Goal: Task Accomplishment & Management: Manage account settings

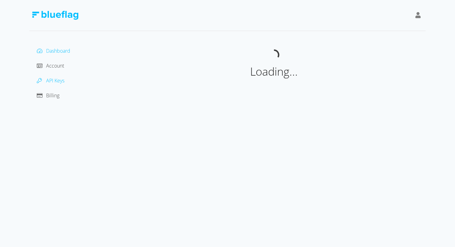
click at [61, 77] on span "API Keys" at bounding box center [55, 80] width 18 height 7
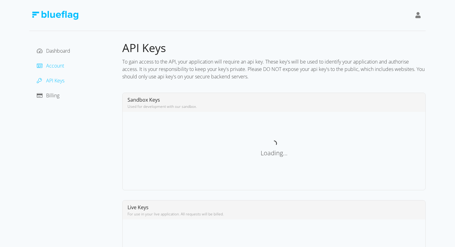
click at [58, 66] on span "Account" at bounding box center [55, 65] width 18 height 7
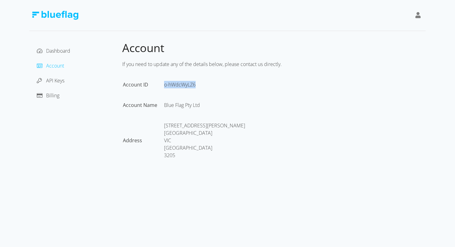
drag, startPoint x: 163, startPoint y: 84, endPoint x: 206, endPoint y: 84, distance: 43.3
click at [206, 84] on td "o-hWdcWyLZ6" at bounding box center [207, 91] width 87 height 20
copy td "o-hWdcWyLZ6"
click at [100, 79] on div "API Keys" at bounding box center [75, 81] width 83 height 10
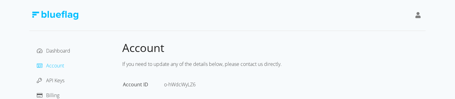
click at [71, 15] on img at bounding box center [55, 15] width 46 height 9
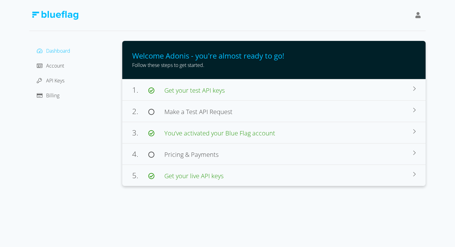
click at [442, 98] on div "Dashboard Account API Keys Billing Welcome Adonis - you're almost ready to go! …" at bounding box center [227, 93] width 455 height 186
